Goal: Navigation & Orientation: Understand site structure

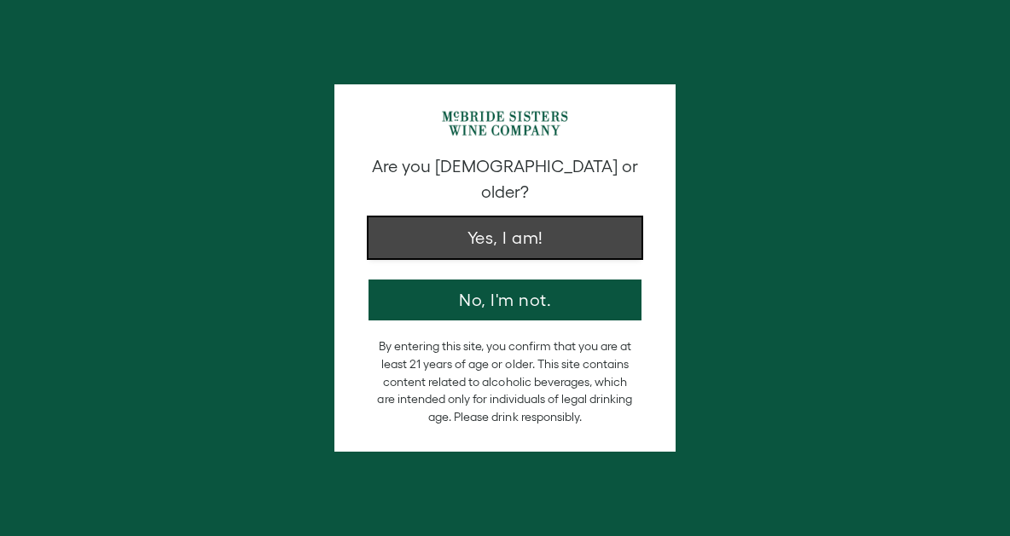
click at [545, 217] on button "Yes, I am!" at bounding box center [504, 237] width 273 height 41
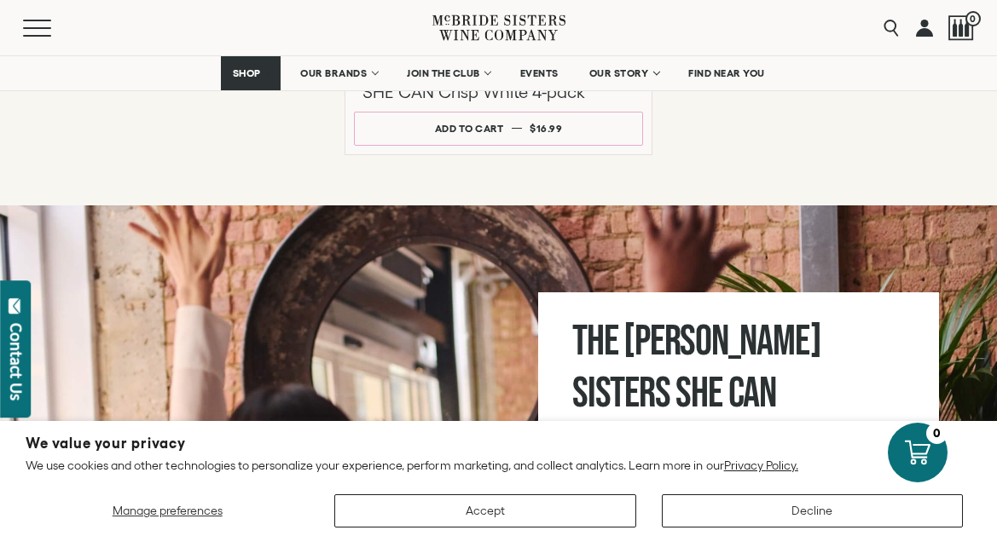
scroll to position [1728, 0]
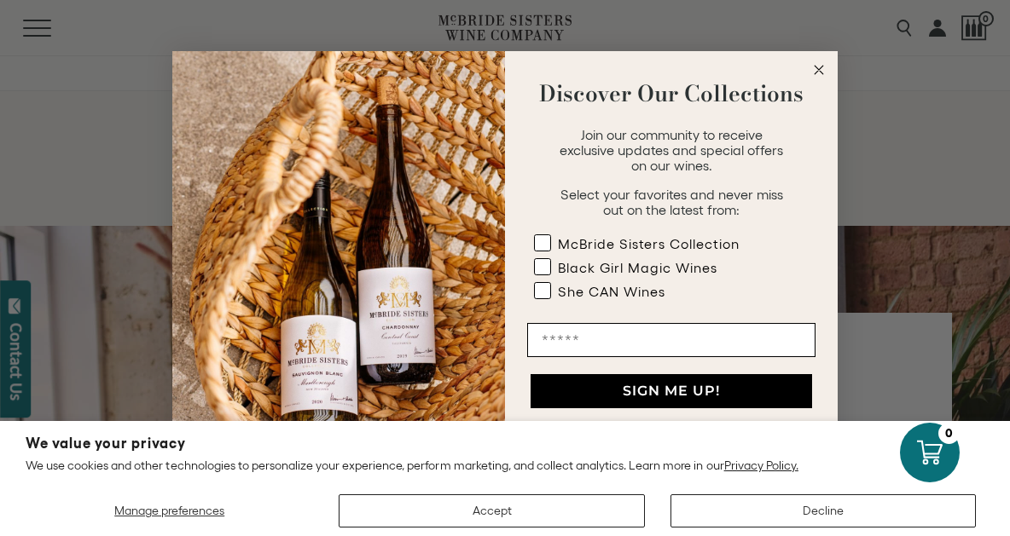
click at [820, 72] on circle "Close dialog" at bounding box center [819, 71] width 20 height 20
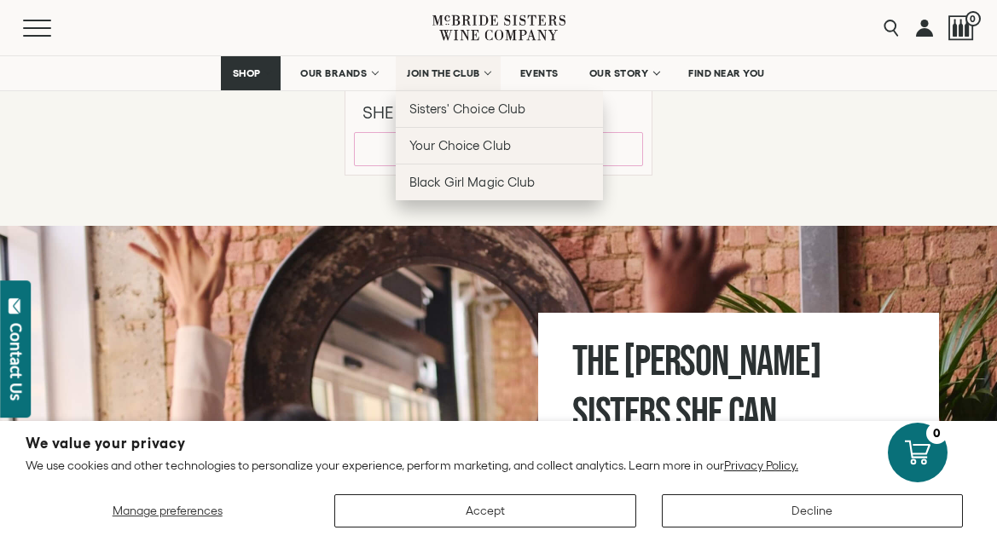
click at [431, 67] on span "JOIN THE CLUB" at bounding box center [443, 73] width 73 height 12
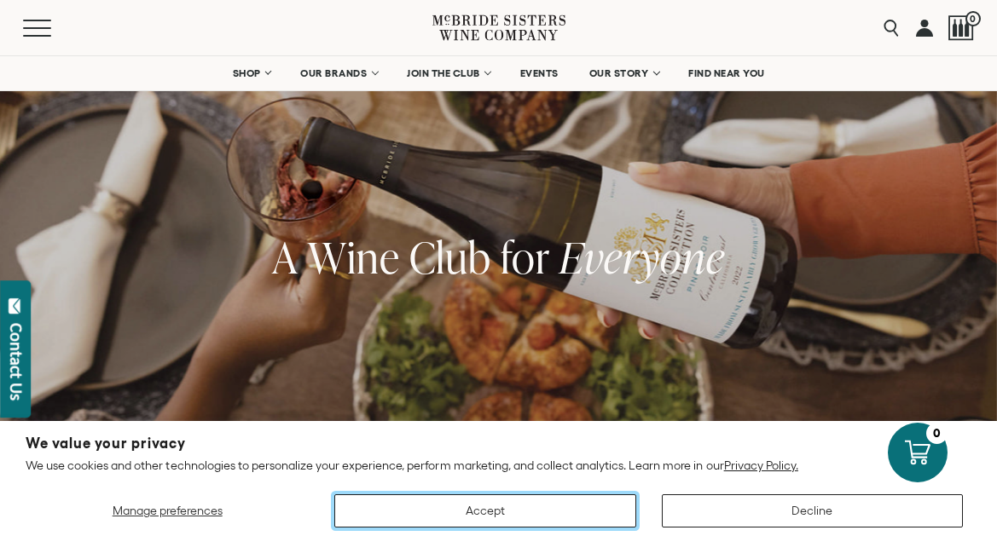
click at [490, 525] on button "Accept" at bounding box center [484, 511] width 301 height 33
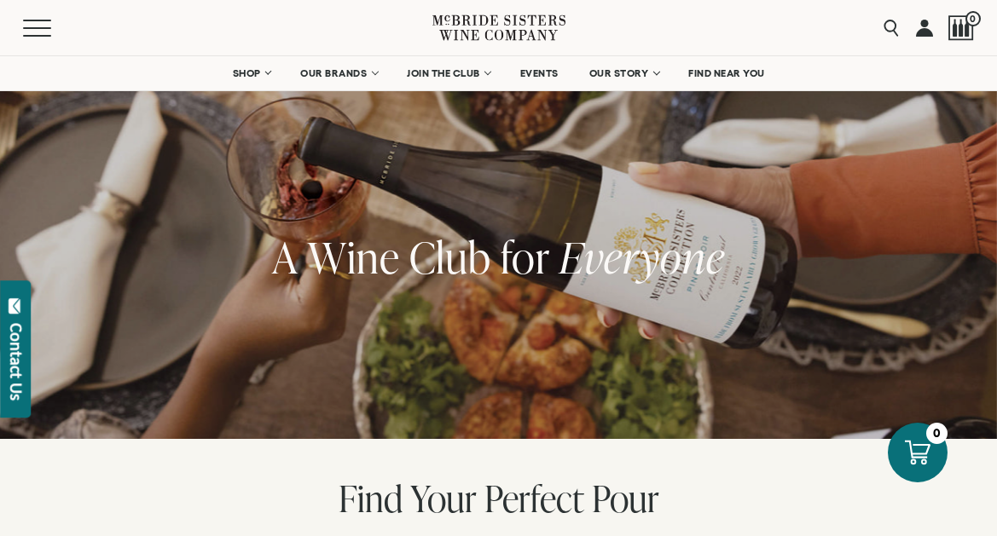
click at [491, 506] on span "Perfect" at bounding box center [534, 498] width 100 height 50
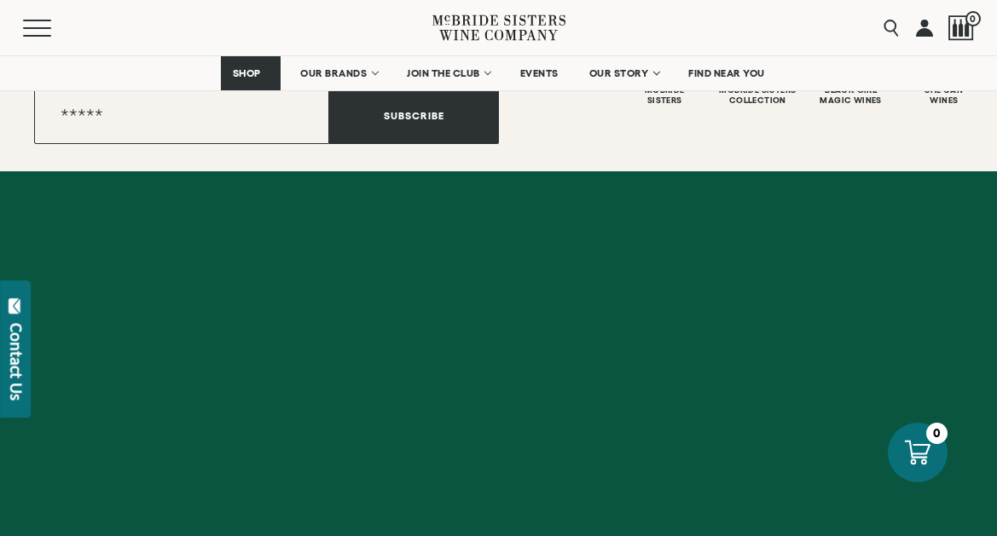
scroll to position [3088, 0]
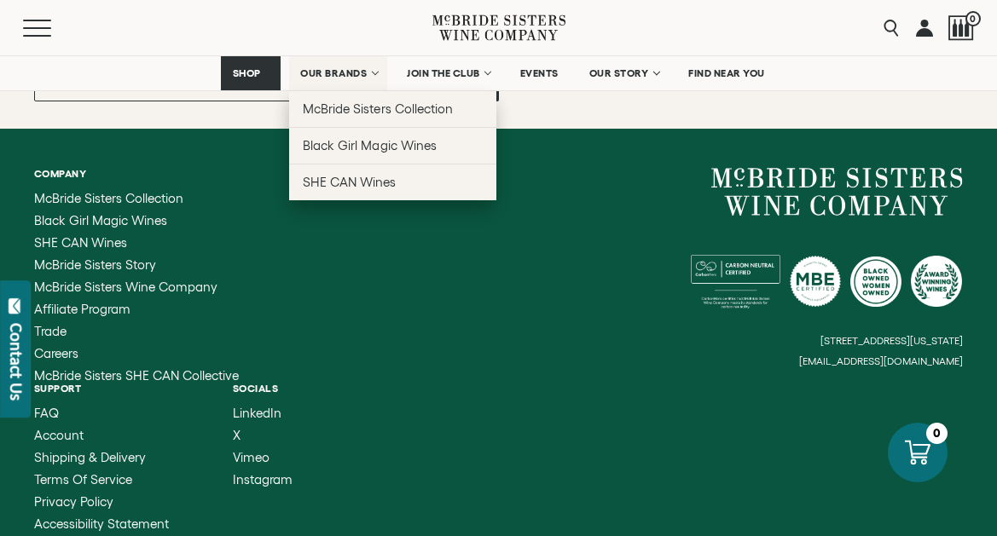
click at [368, 82] on link "OUR BRANDS" at bounding box center [338, 73] width 98 height 34
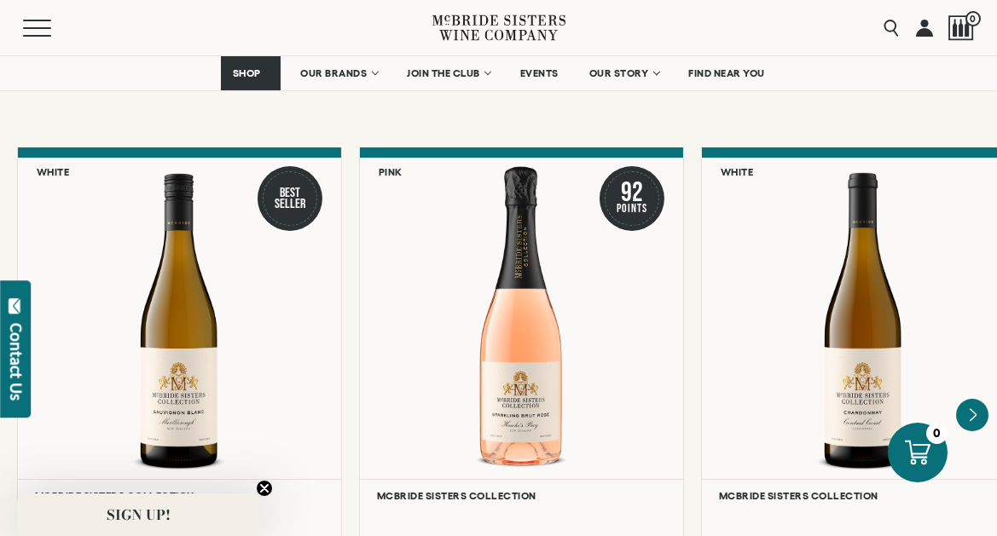
scroll to position [298, 0]
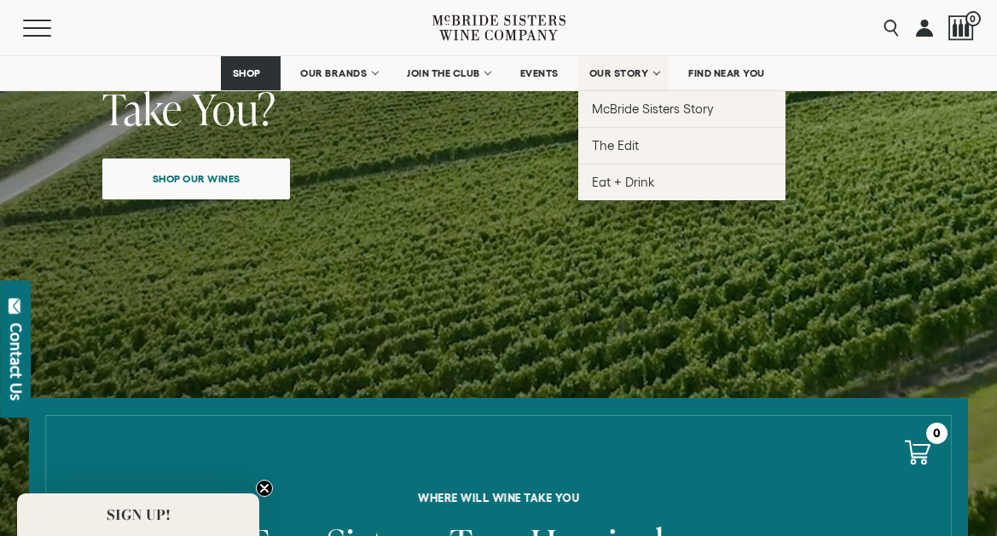
click at [630, 58] on link "OUR STORY" at bounding box center [623, 73] width 91 height 34
